Goal: Navigation & Orientation: Find specific page/section

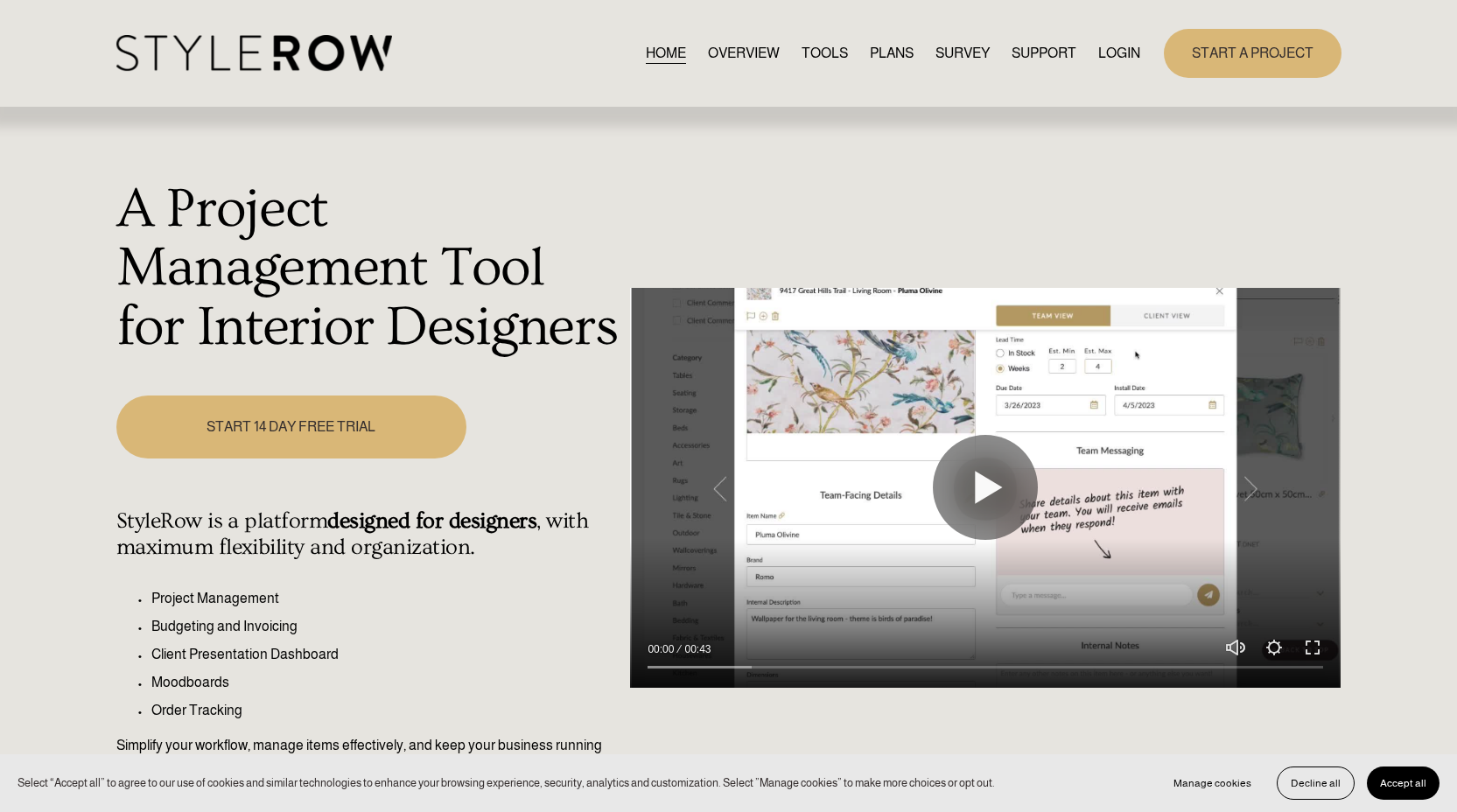
click at [1122, 58] on link "LOGIN" at bounding box center [1119, 52] width 42 height 23
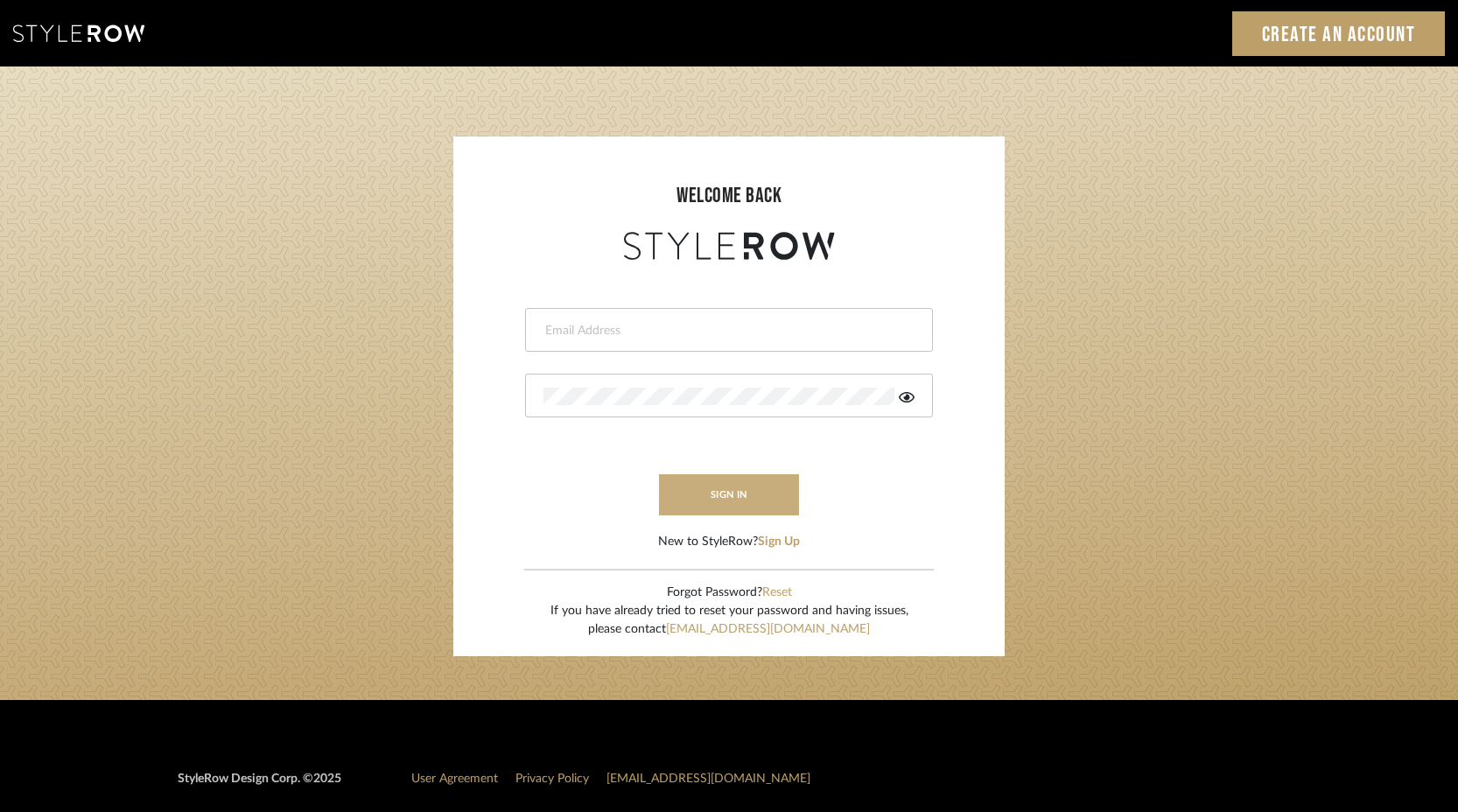
type input "keith@sbhomestagingdesign.com"
click at [738, 496] on button "sign in" at bounding box center [728, 495] width 140 height 41
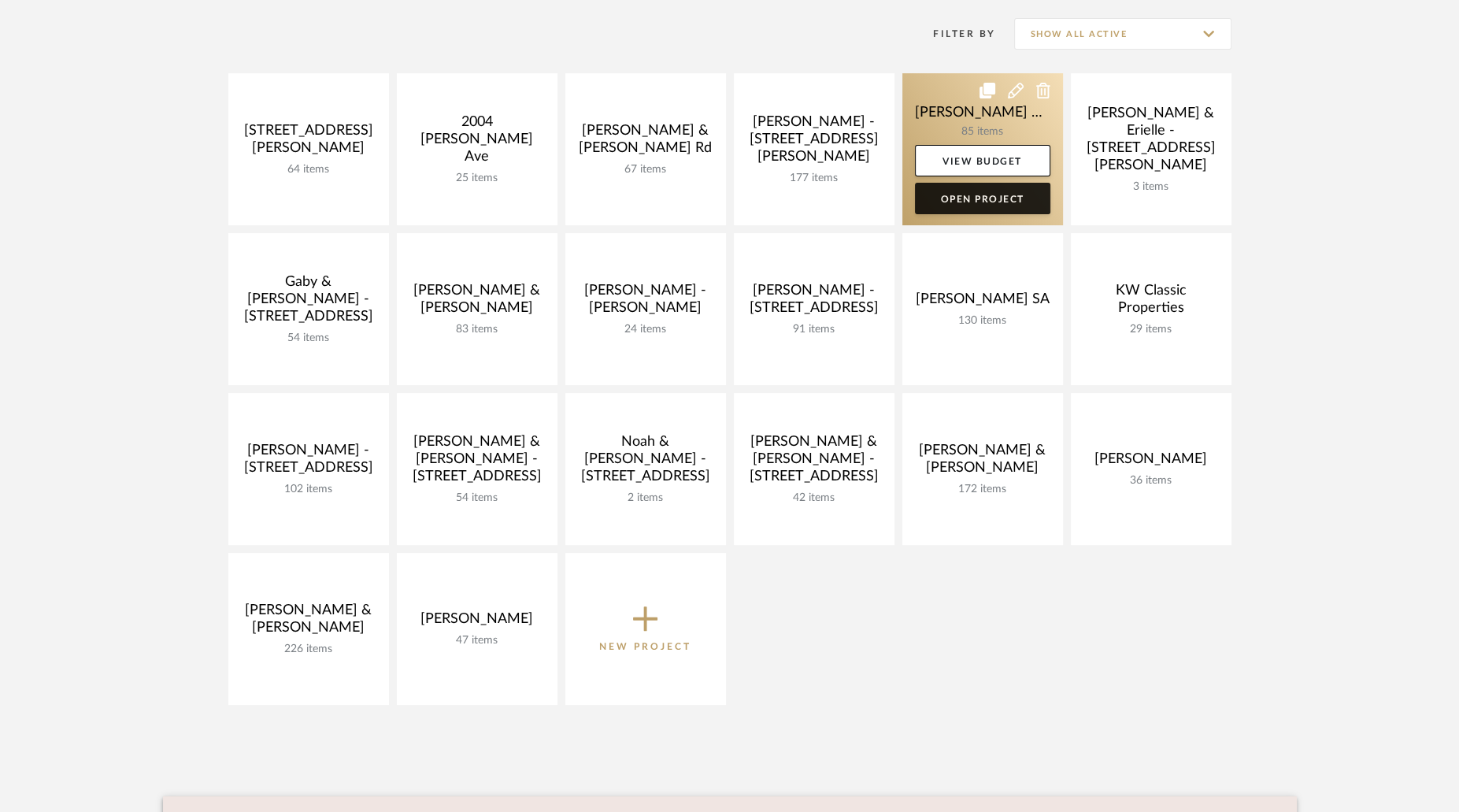
scroll to position [328, 0]
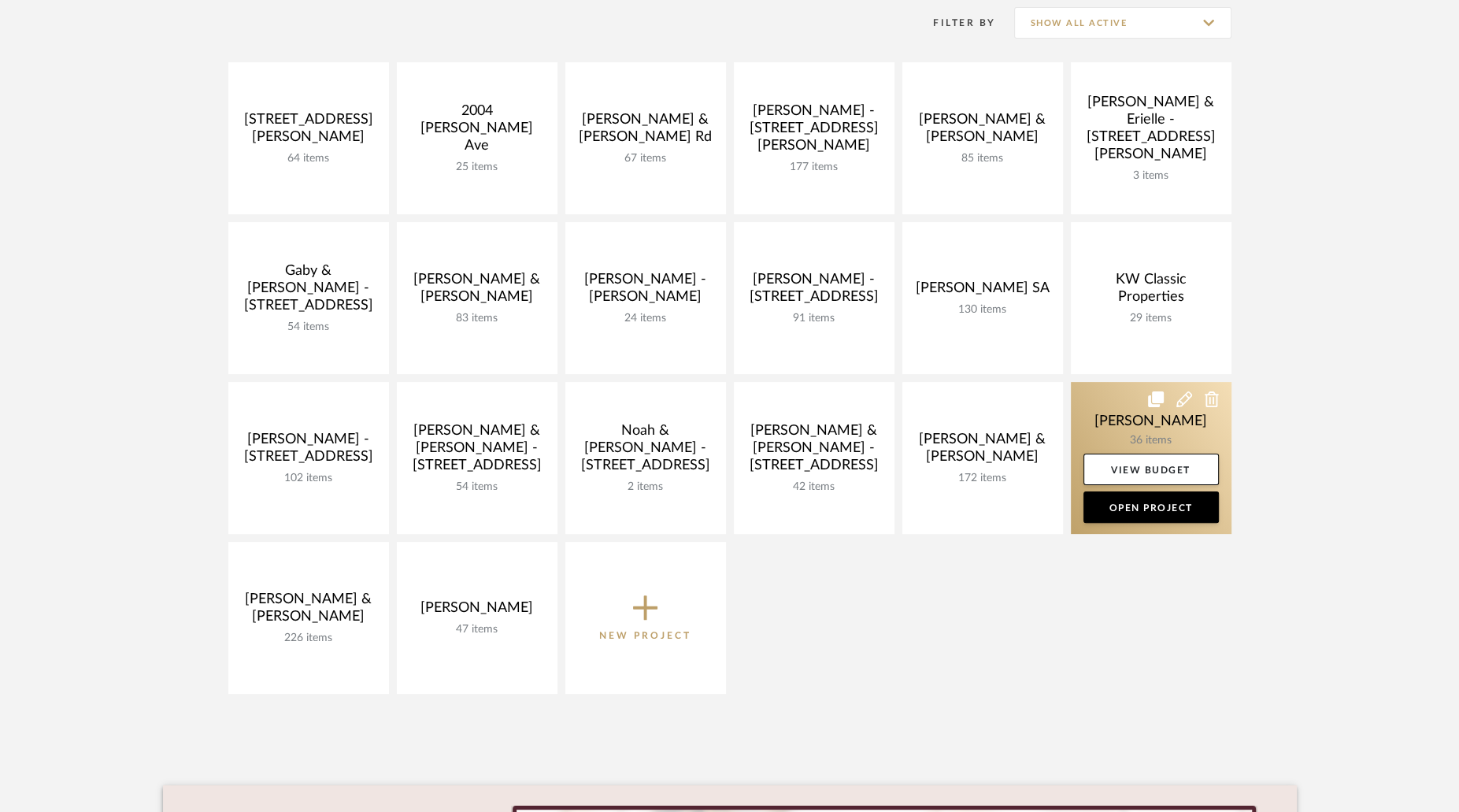
click at [1166, 429] on link at bounding box center [1151, 458] width 160 height 152
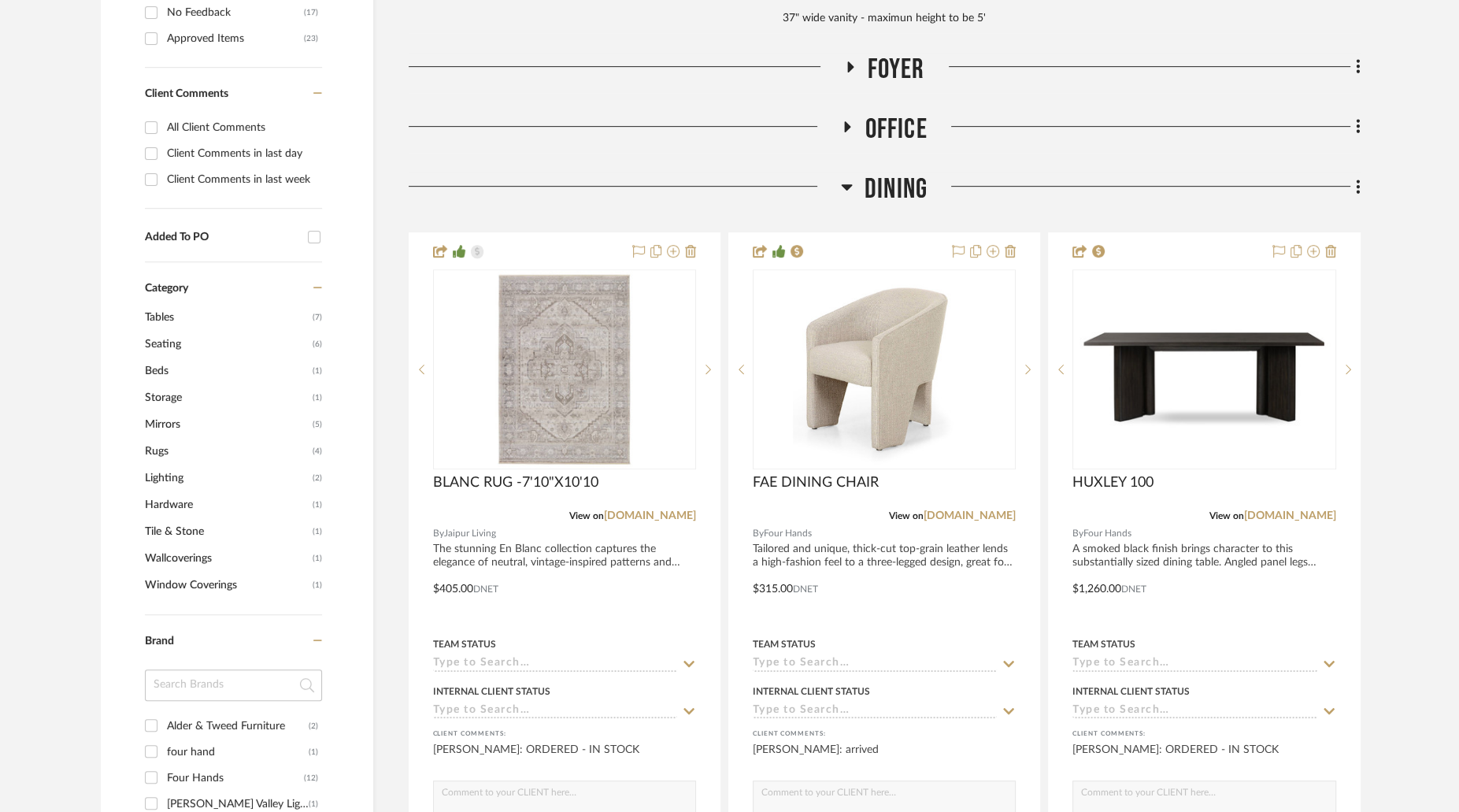
scroll to position [850, 0]
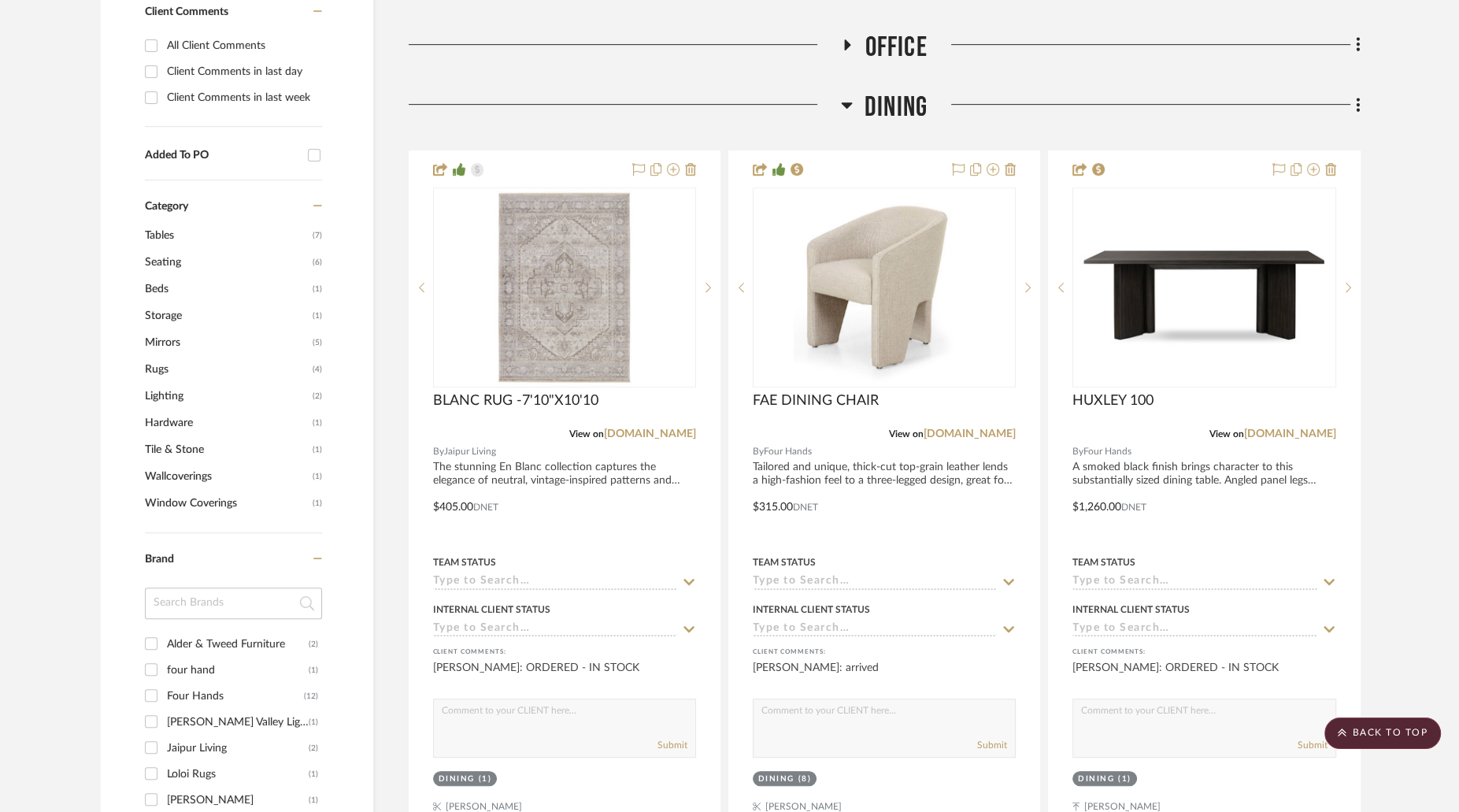
click at [846, 105] on icon at bounding box center [846, 105] width 11 height 6
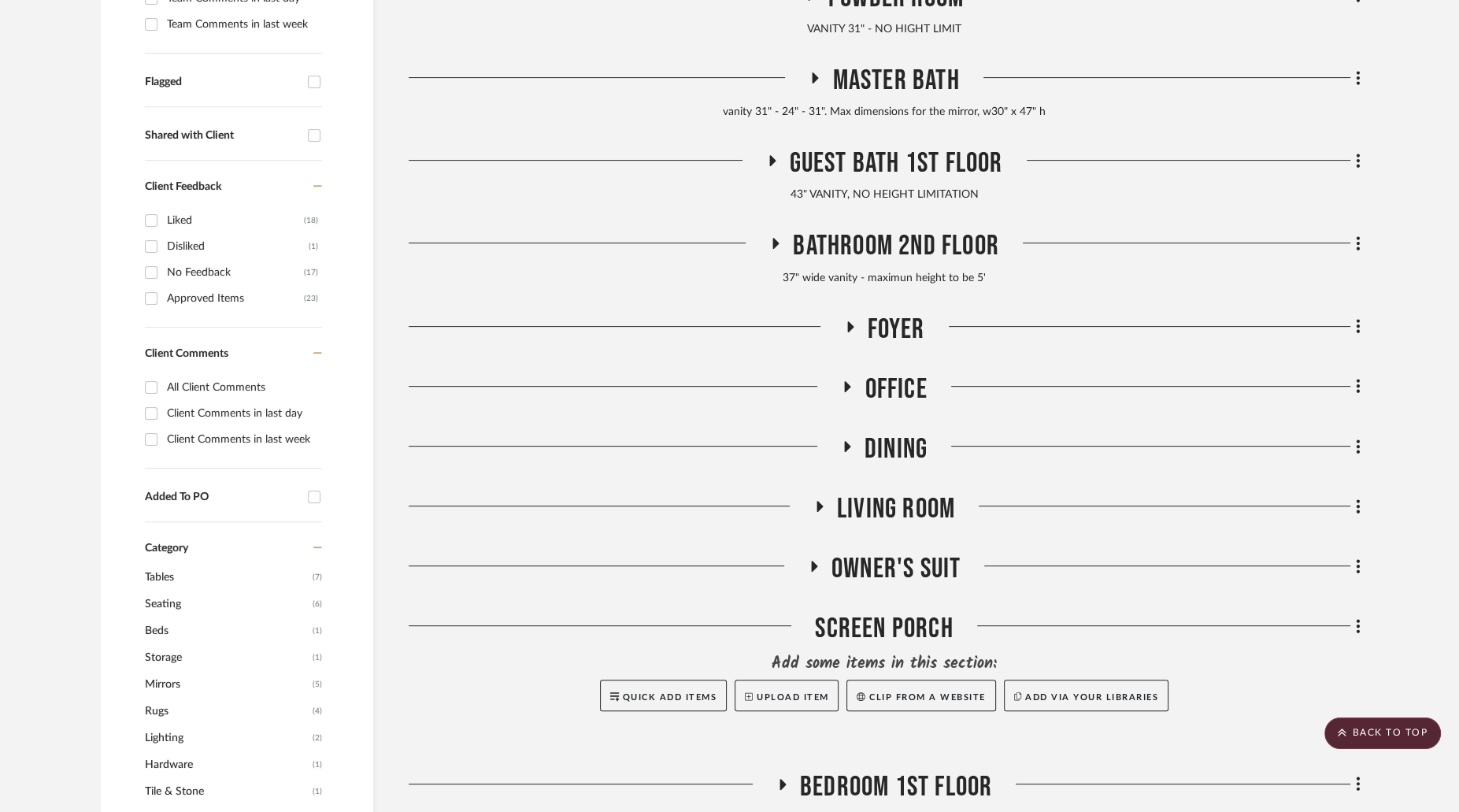
scroll to position [504, 0]
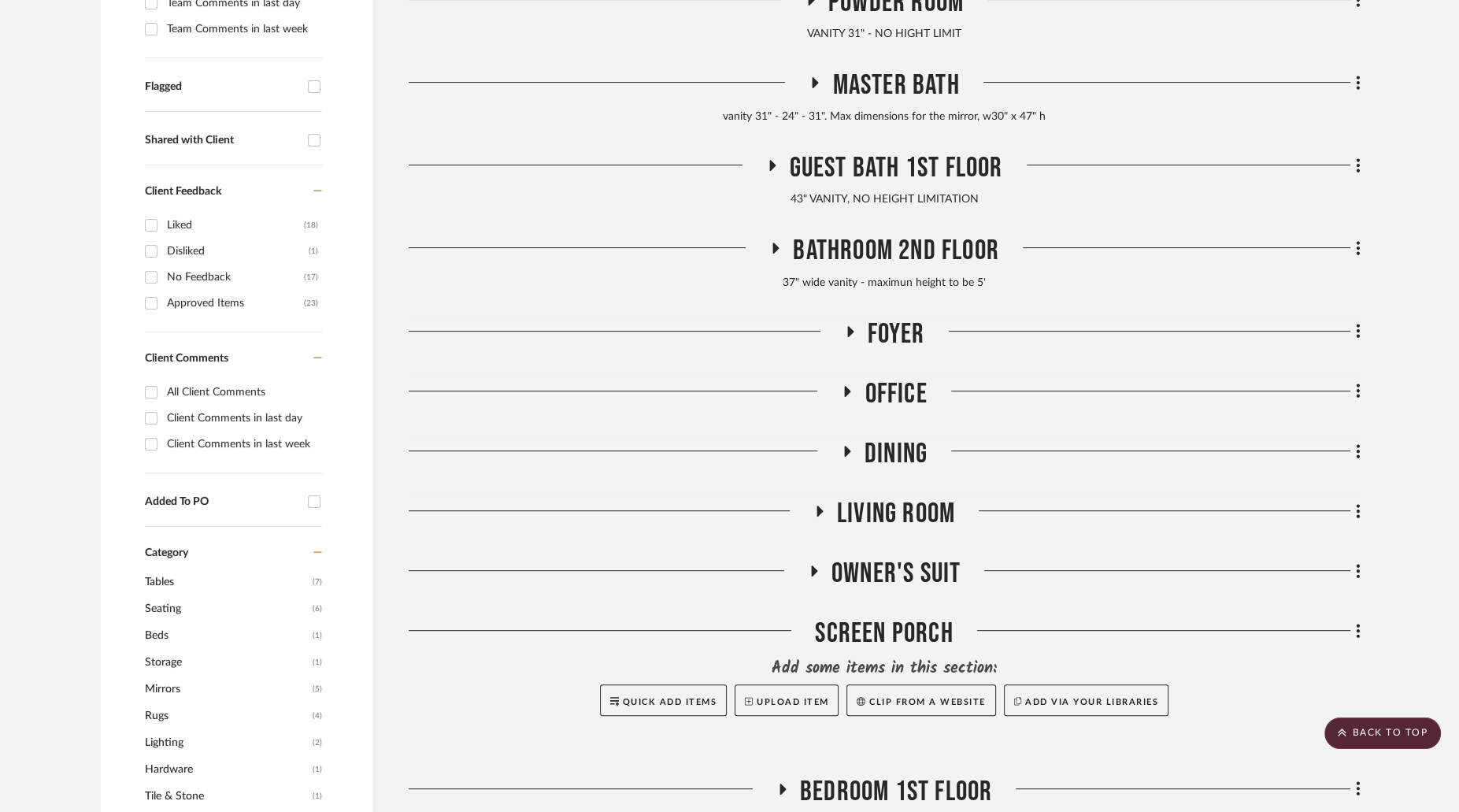
click at [809, 575] on fa-icon at bounding box center [814, 576] width 12 height 23
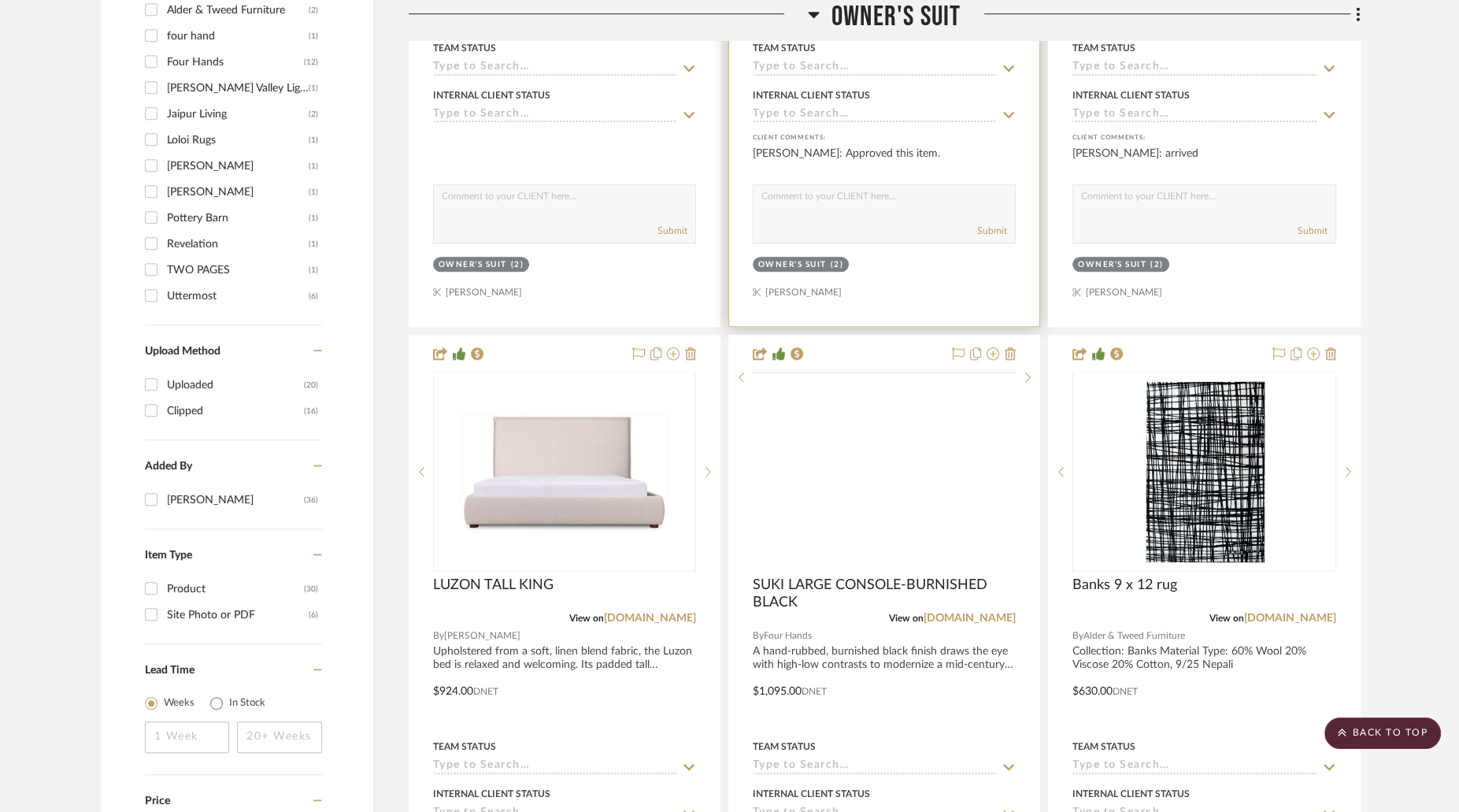
scroll to position [1639, 0]
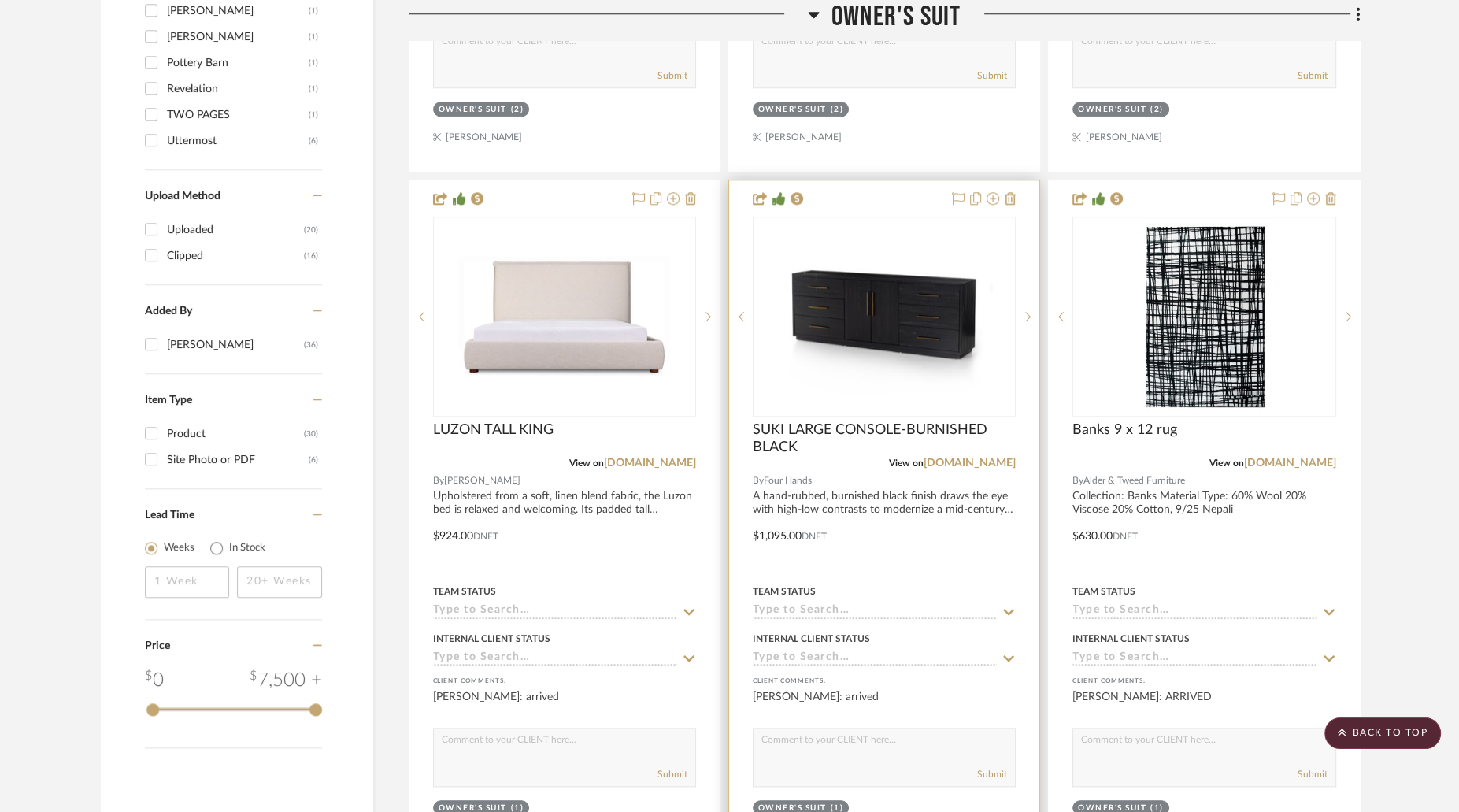
click at [867, 347] on img "0" at bounding box center [885, 316] width 219 height 196
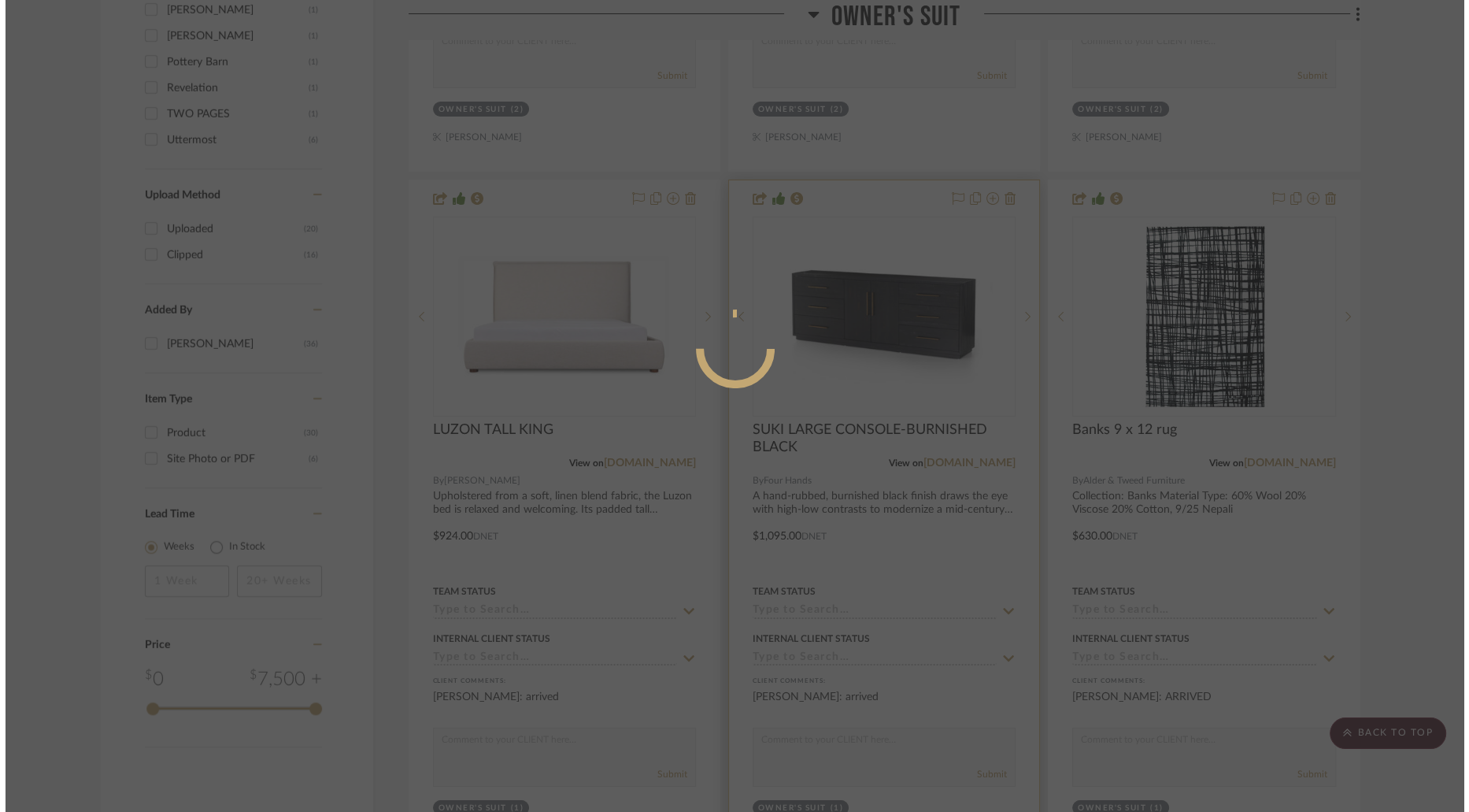
scroll to position [0, 0]
